Goal: Information Seeking & Learning: Find specific fact

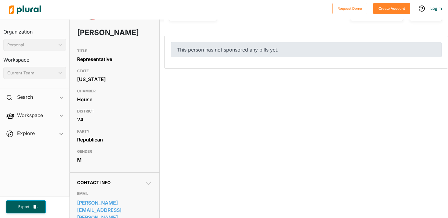
scroll to position [156, 0]
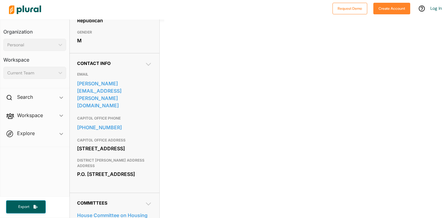
click at [121, 47] on div "GENDER [DEMOGRAPHIC_DATA]" at bounding box center [114, 37] width 75 height 20
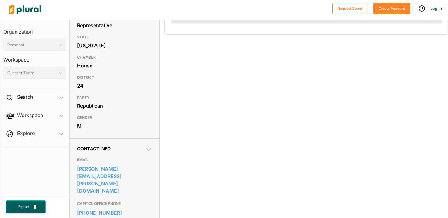
scroll to position [0, 0]
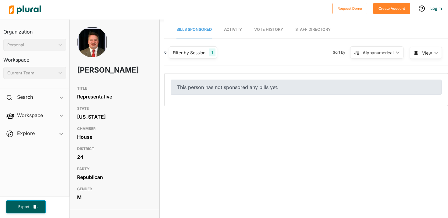
click at [111, 79] on h1 "[PERSON_NAME]" at bounding box center [99, 70] width 45 height 18
drag, startPoint x: 112, startPoint y: 80, endPoint x: 75, endPoint y: 73, distance: 36.8
click at [75, 73] on div "[PERSON_NAME]" at bounding box center [114, 55] width 89 height 56
copy h1 "[PERSON_NAME]"
click at [126, 76] on div "[PERSON_NAME]" at bounding box center [114, 55] width 89 height 56
